Goal: Navigation & Orientation: Find specific page/section

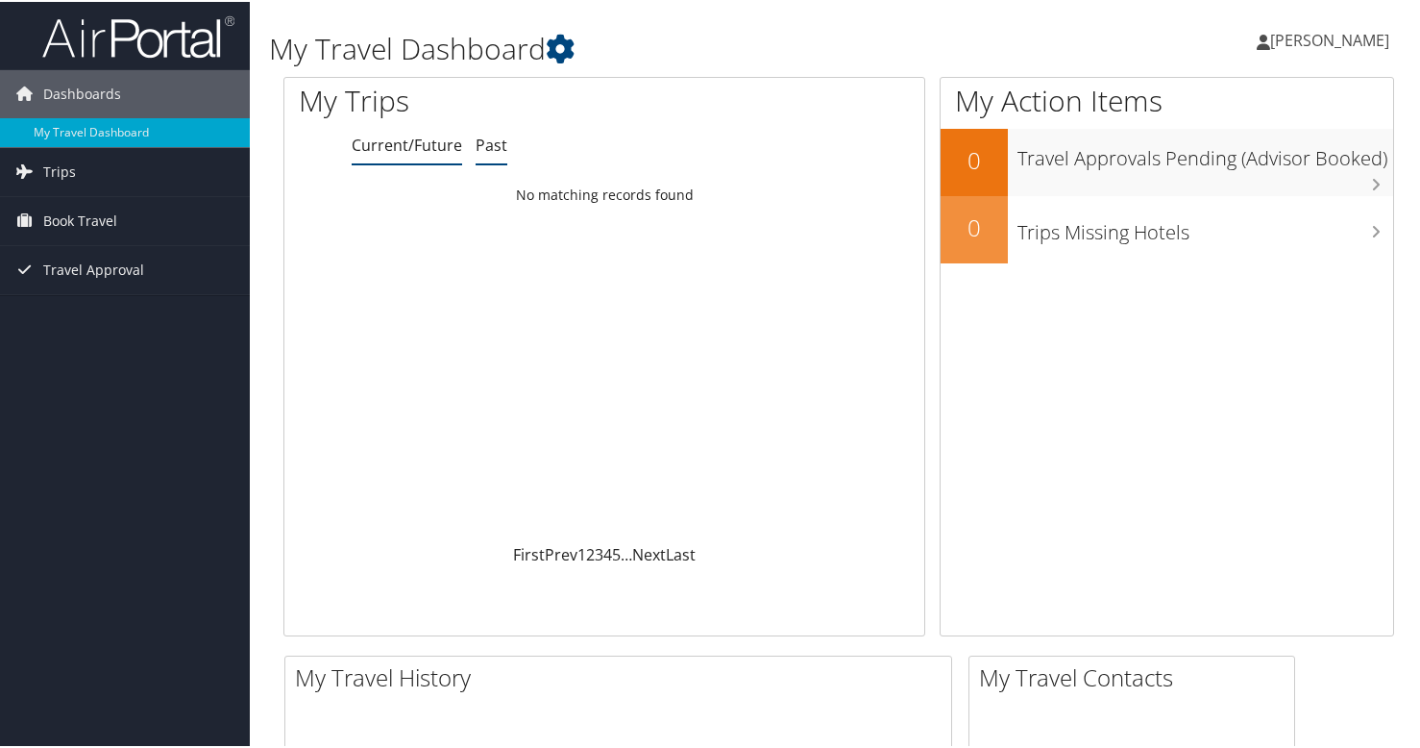
click at [496, 140] on link "Past" at bounding box center [492, 143] width 32 height 21
click at [136, 172] on link "Trips" at bounding box center [125, 170] width 250 height 48
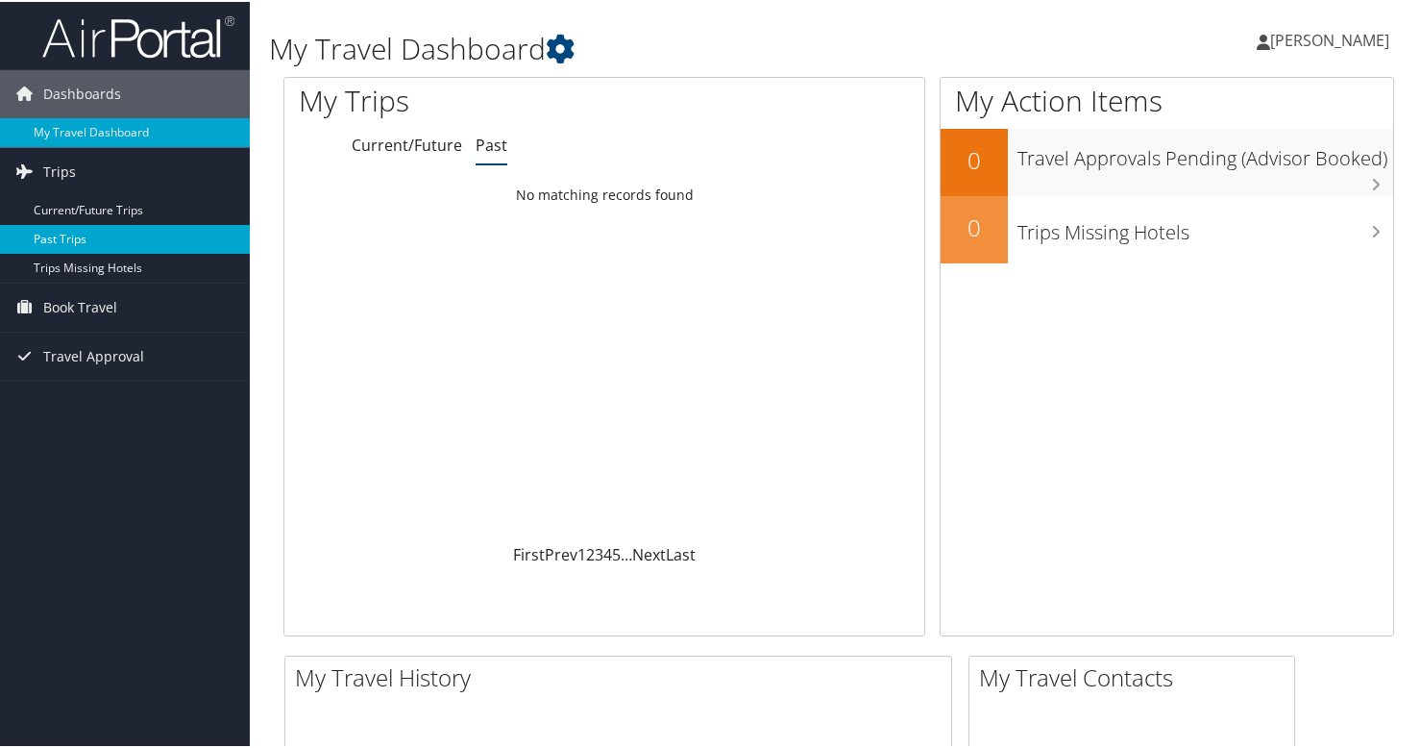
click at [101, 231] on link "Past Trips" at bounding box center [125, 237] width 250 height 29
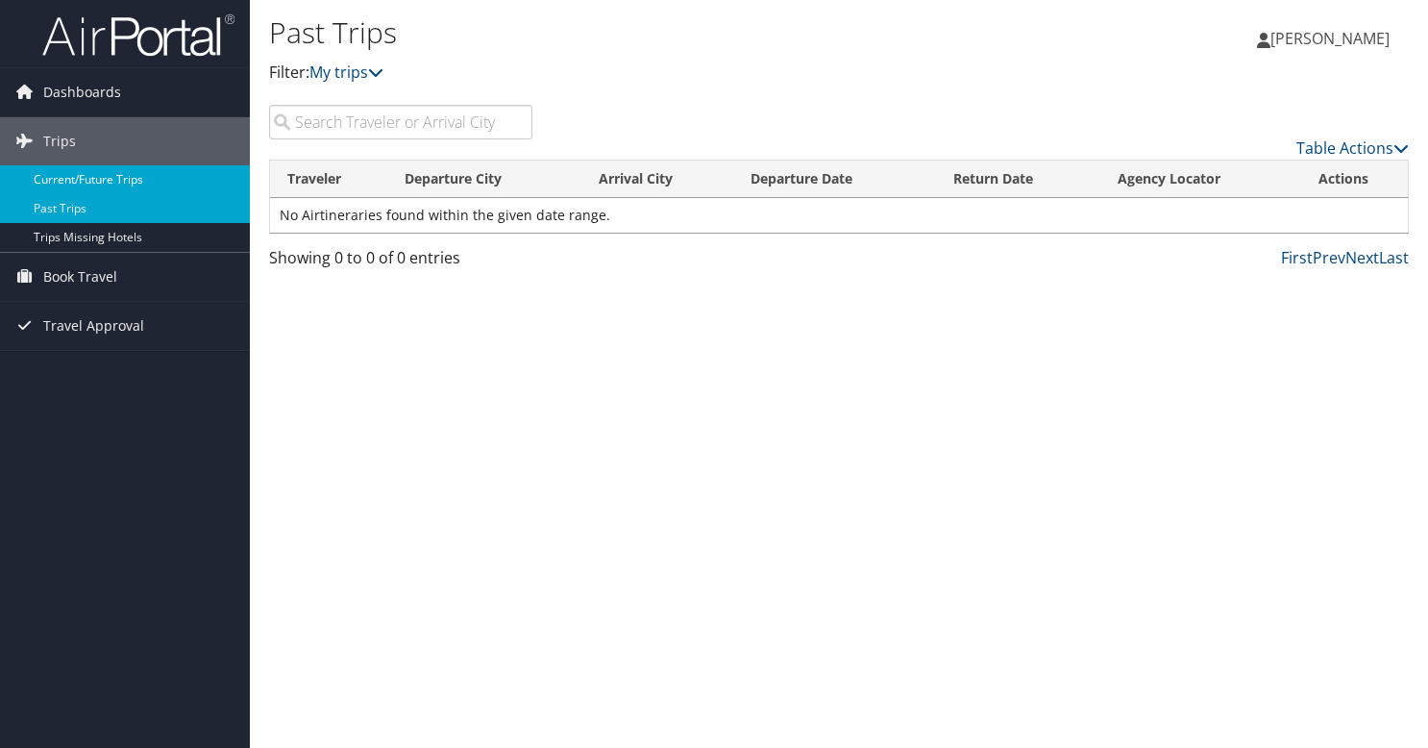
click at [123, 177] on link "Current/Future Trips" at bounding box center [125, 179] width 250 height 29
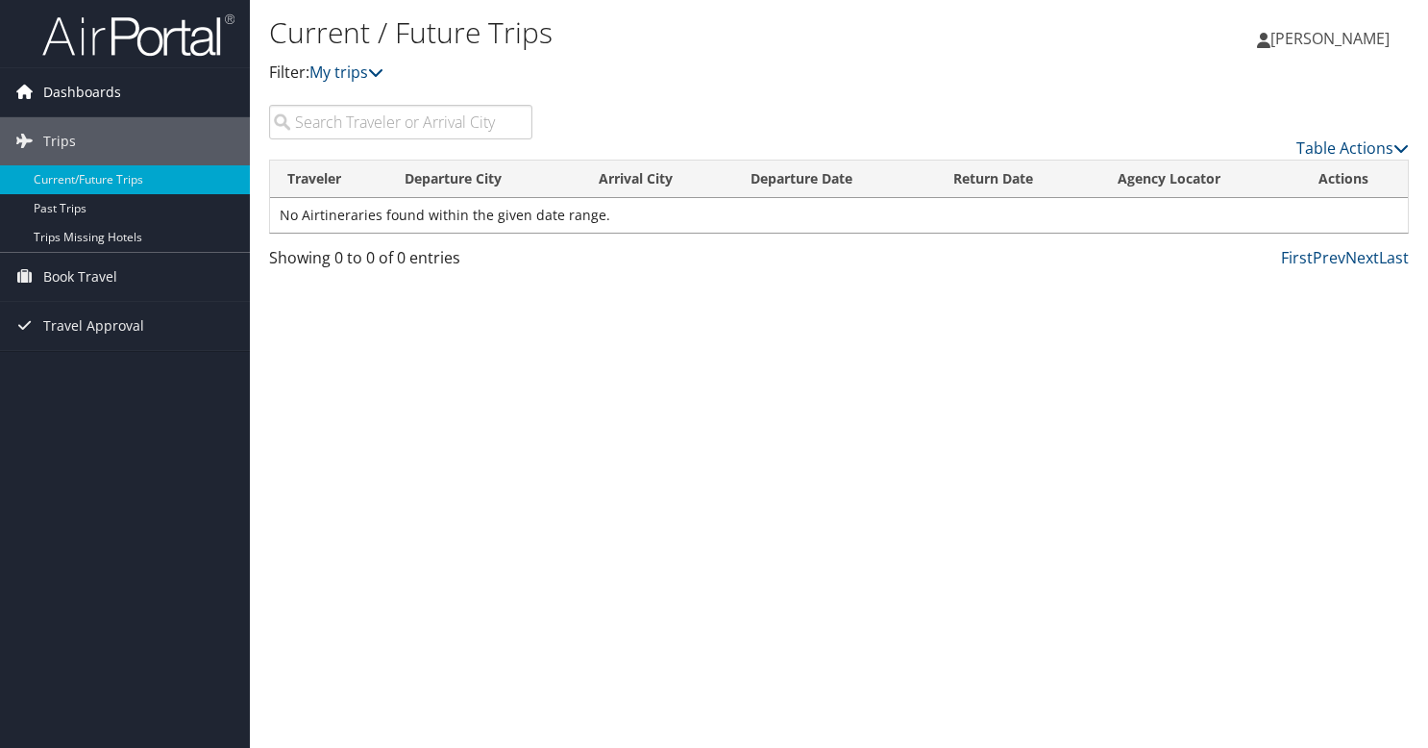
click at [127, 94] on link "Dashboards" at bounding box center [125, 92] width 250 height 48
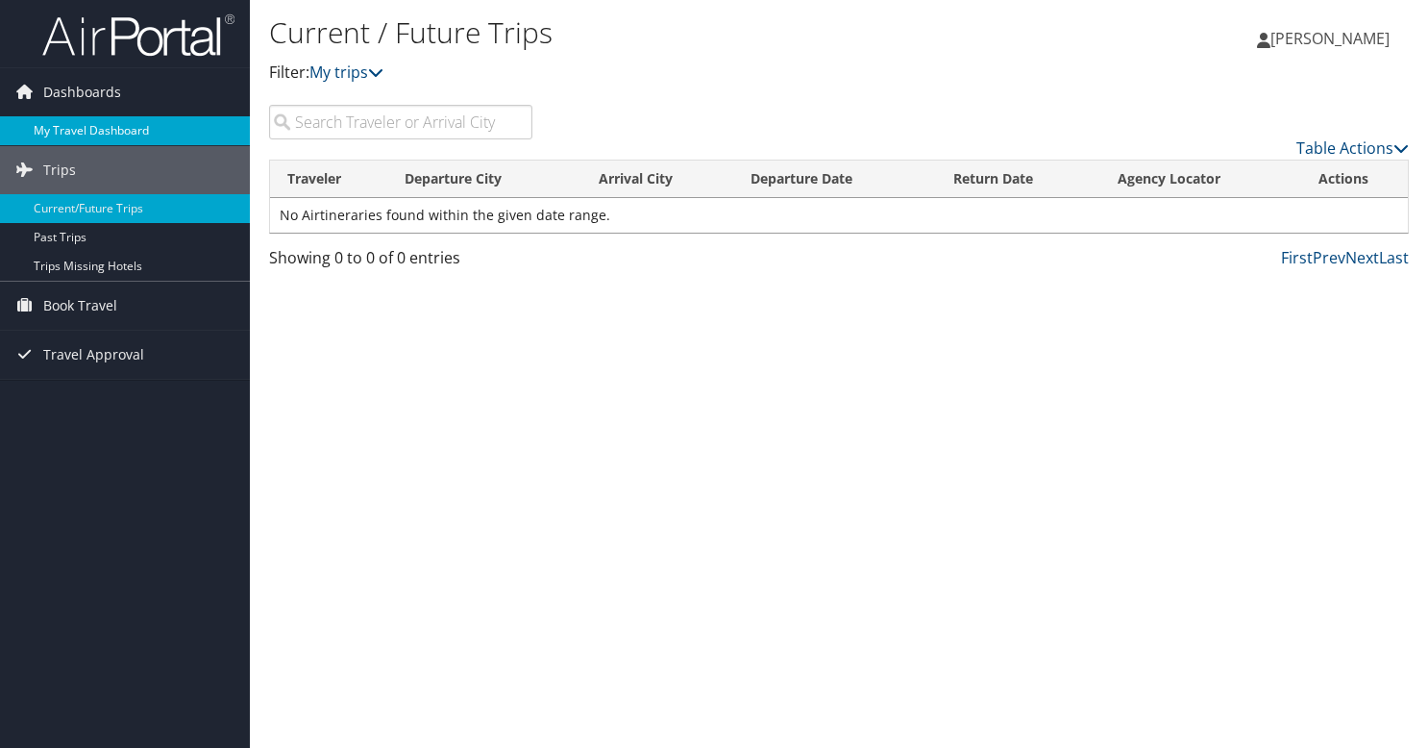
click at [123, 126] on link "My Travel Dashboard" at bounding box center [125, 130] width 250 height 29
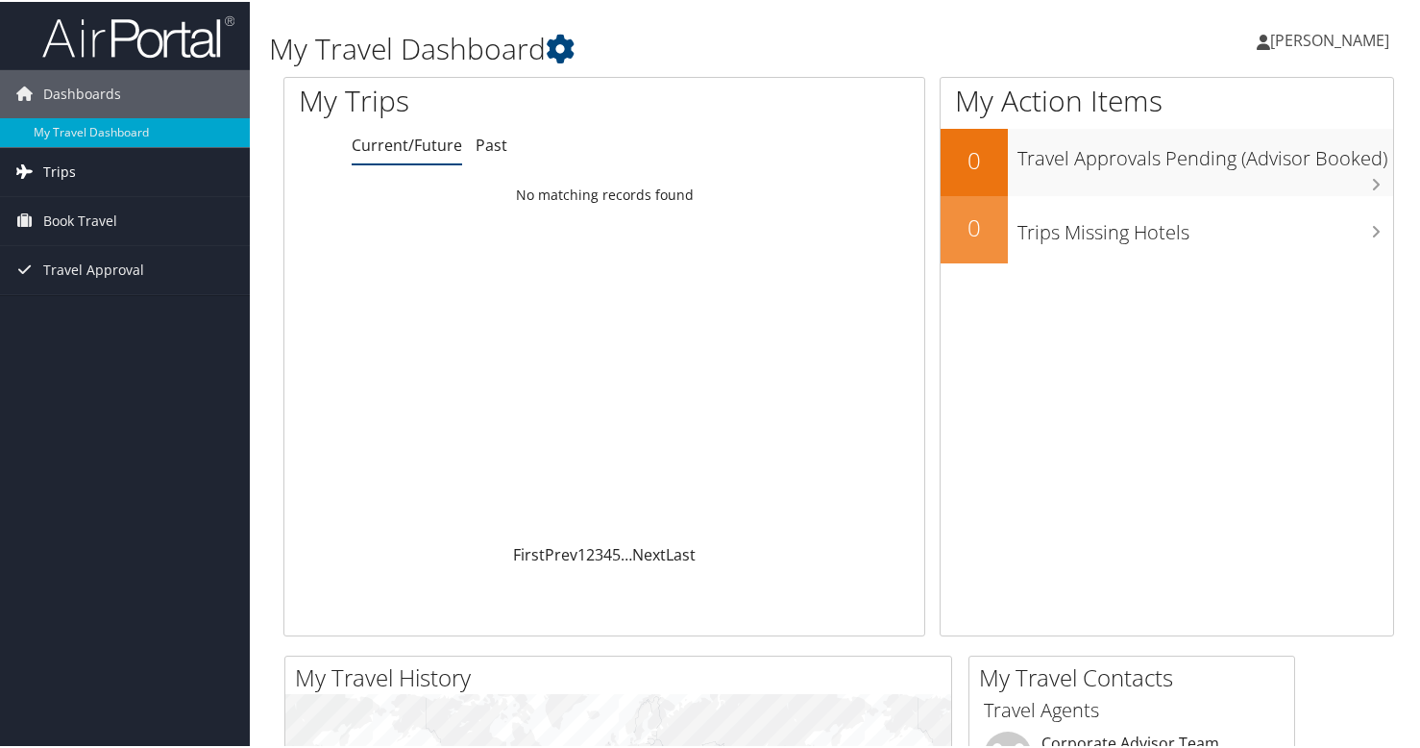
click at [108, 173] on link "Trips" at bounding box center [125, 170] width 250 height 48
click at [76, 345] on span "Travel Approval" at bounding box center [93, 355] width 101 height 48
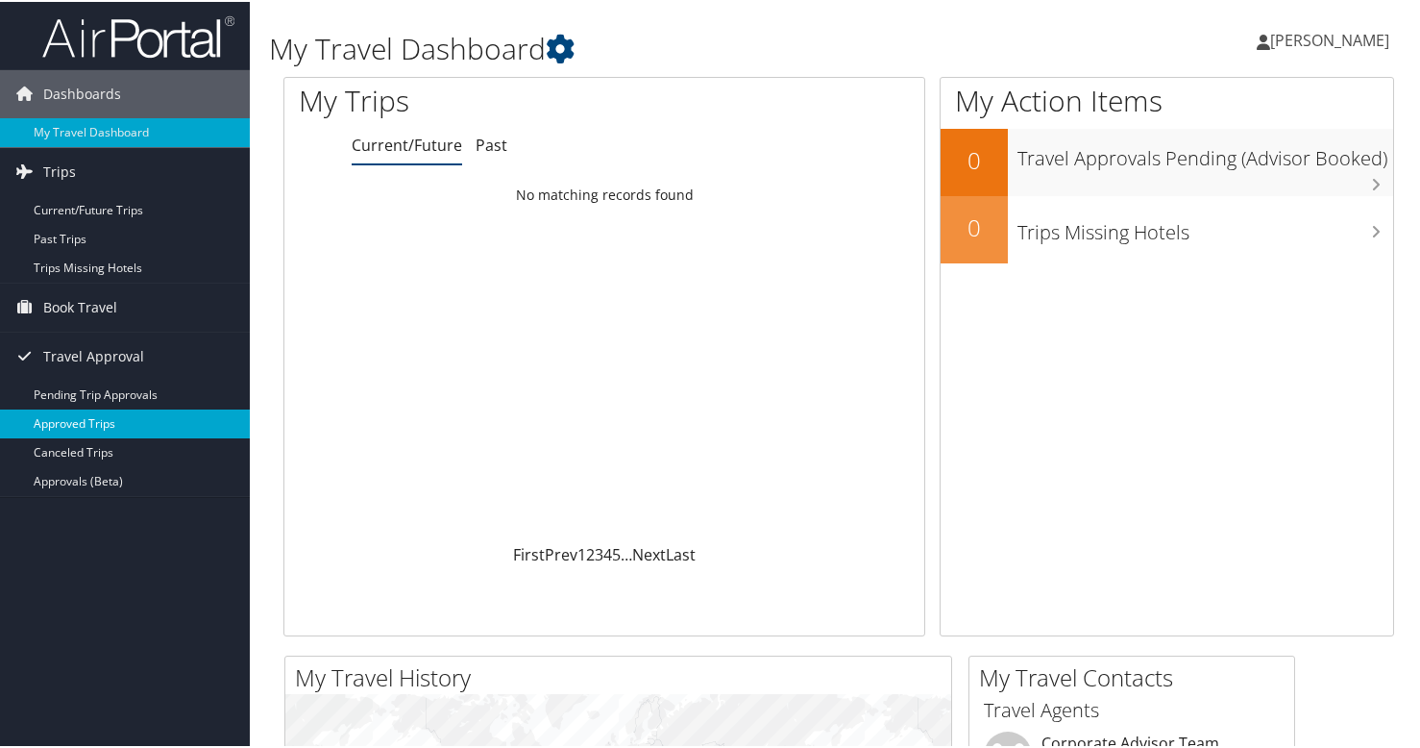
click at [78, 423] on link "Approved Trips" at bounding box center [125, 421] width 250 height 29
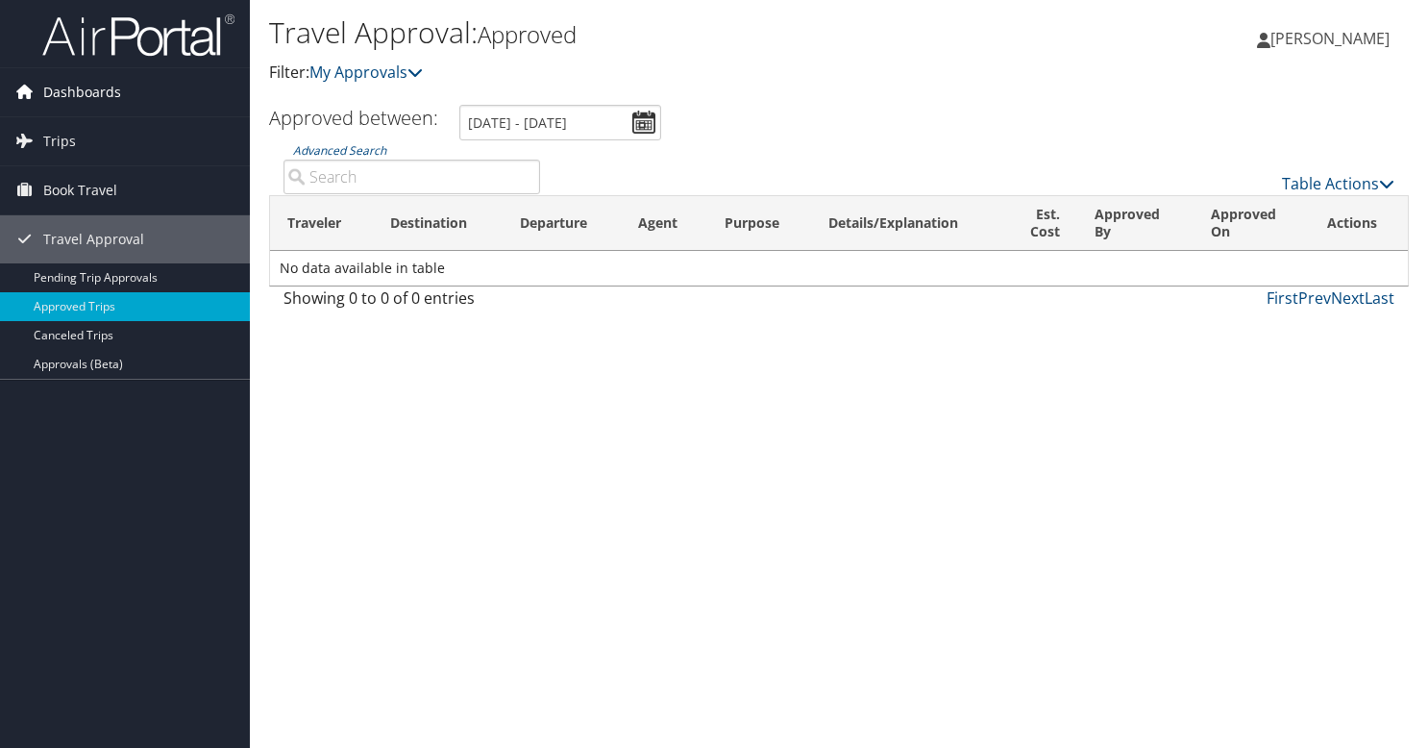
click at [110, 85] on span "Dashboards" at bounding box center [82, 92] width 78 height 48
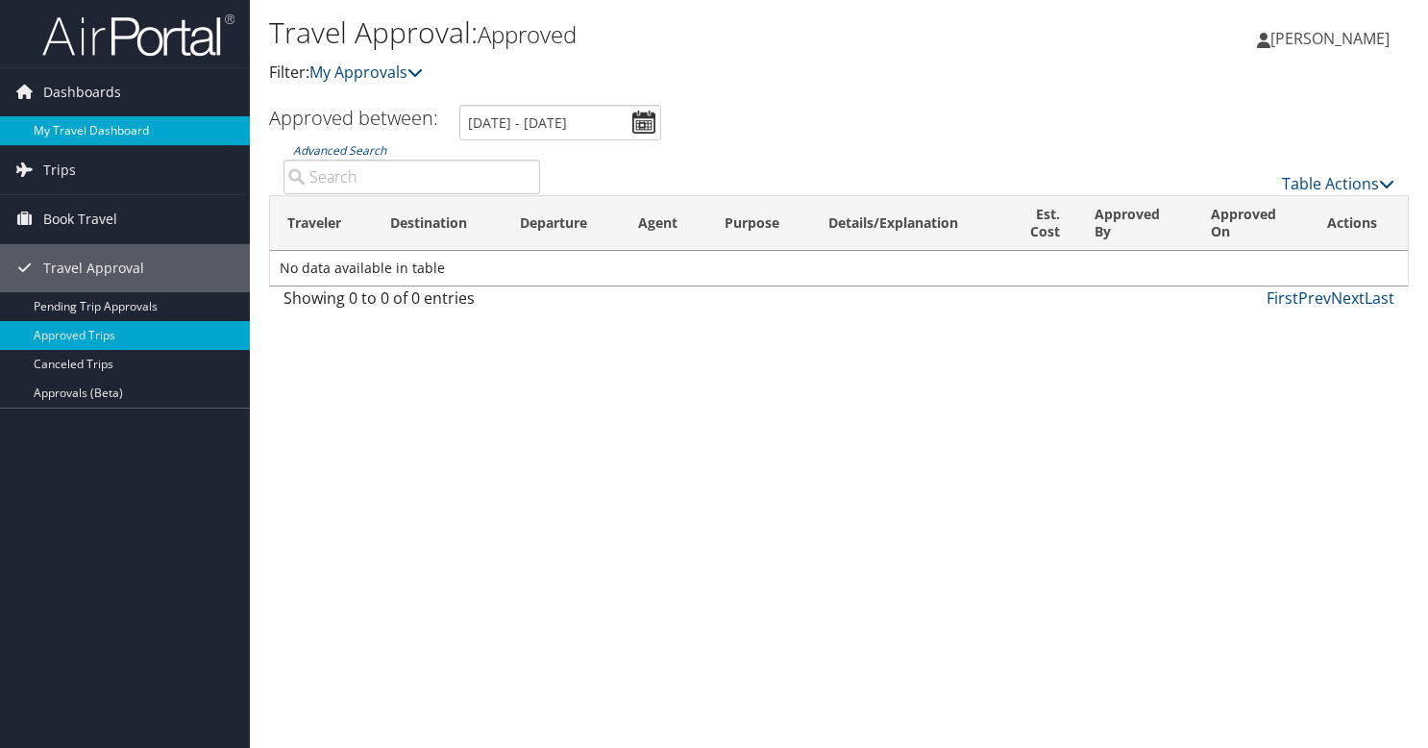
click at [97, 126] on link "My Travel Dashboard" at bounding box center [125, 130] width 250 height 29
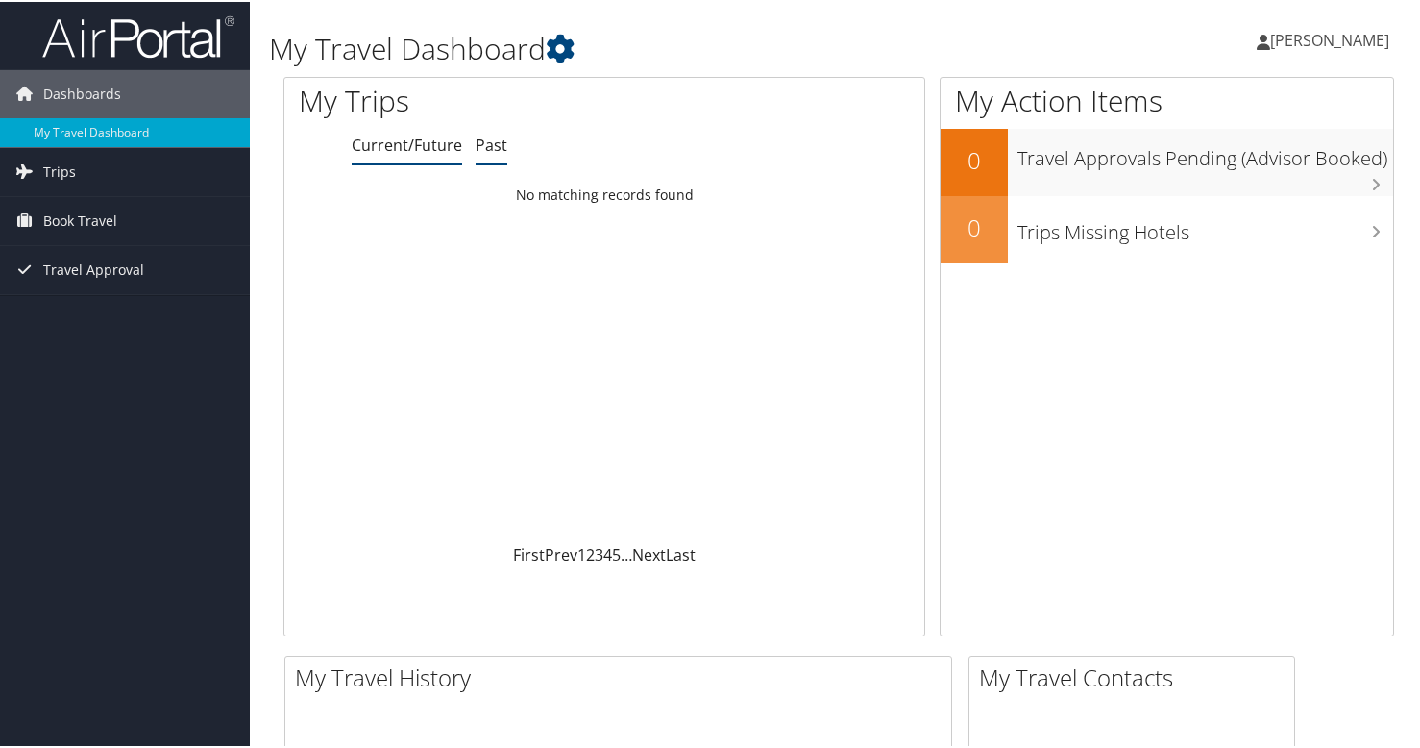
click at [488, 144] on link "Past" at bounding box center [492, 143] width 32 height 21
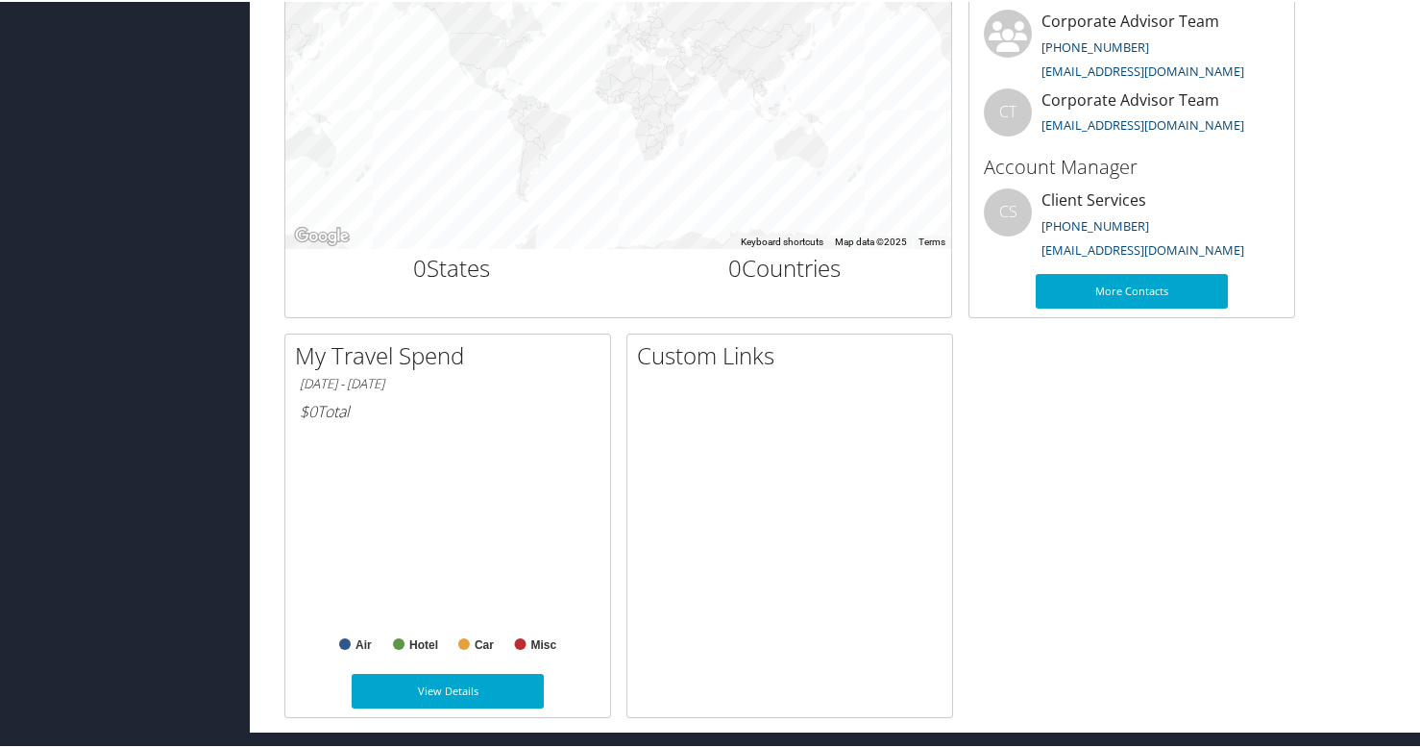
scroll to position [723, 0]
